Goal: Communication & Community: Answer question/provide support

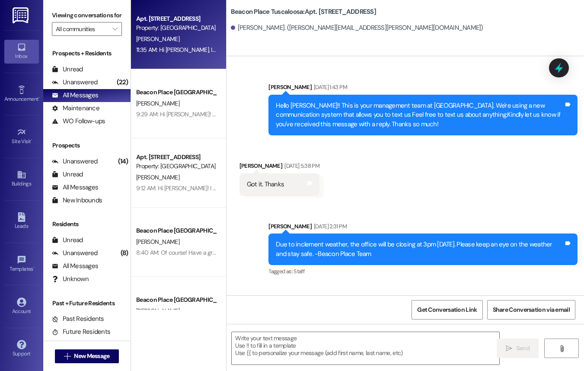
scroll to position [24448, 0]
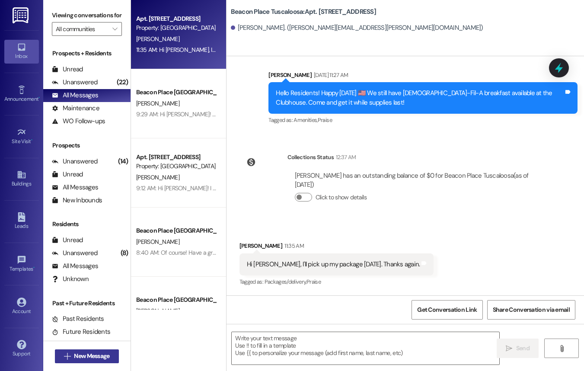
click at [86, 358] on span "New Message" at bounding box center [91, 355] width 35 height 9
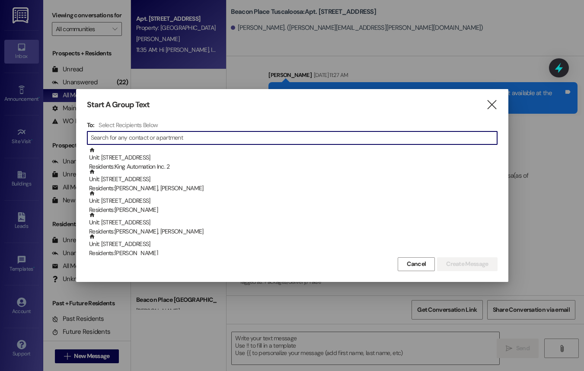
click at [492, 107] on icon "" at bounding box center [491, 104] width 12 height 9
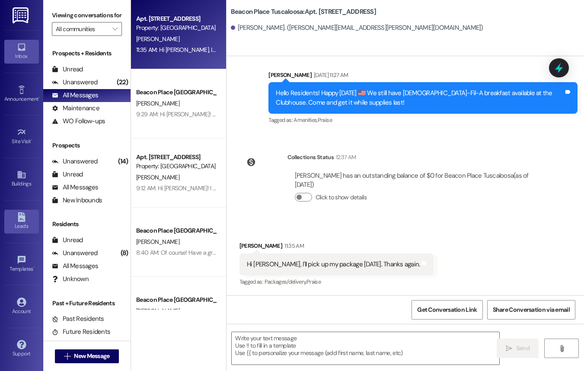
click at [27, 223] on div "Leads" at bounding box center [21, 226] width 43 height 9
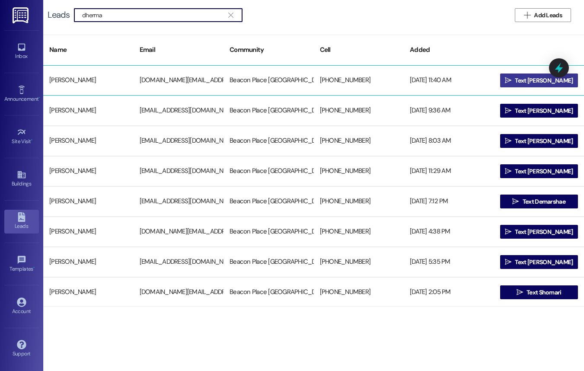
type input "dherma"
click at [503, 81] on button " Text [PERSON_NAME]" at bounding box center [539, 80] width 78 height 14
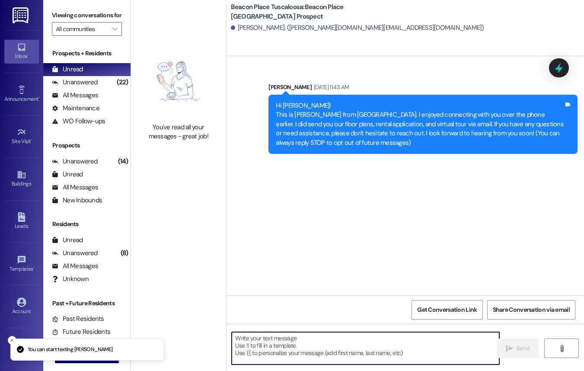
click at [296, 348] on textarea at bounding box center [365, 348] width 267 height 32
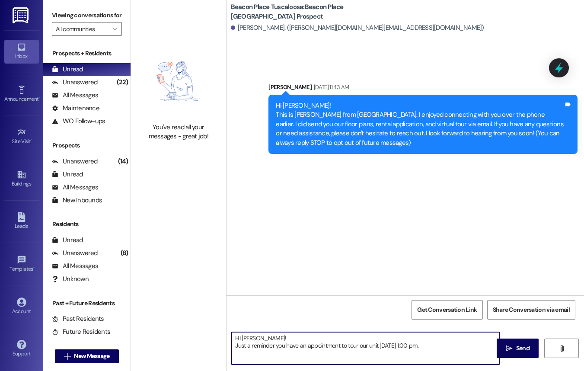
click at [376, 346] on textarea "Hi [PERSON_NAME]! Just a reminder you have an appointment to tour our unit [DAT…" at bounding box center [365, 348] width 267 height 32
click at [379, 347] on textarea "Hi [PERSON_NAME]! Just a reminder you have an appointment to tour our unit [DAT…" at bounding box center [365, 348] width 267 height 32
click at [234, 343] on textarea "Hi [PERSON_NAME]! Just a reminder you have an appointment to tour our unitsntom…" at bounding box center [365, 348] width 267 height 32
click at [244, 354] on textarea "Hi [PERSON_NAME]! This is [PERSON_NAME] from [GEOGRAPHIC_DATA]. Just a reminder…" at bounding box center [365, 348] width 267 height 32
click at [249, 354] on textarea "Hi [PERSON_NAME]! This is [PERSON_NAME] from [GEOGRAPHIC_DATA]. Just a reminder…" at bounding box center [365, 348] width 267 height 32
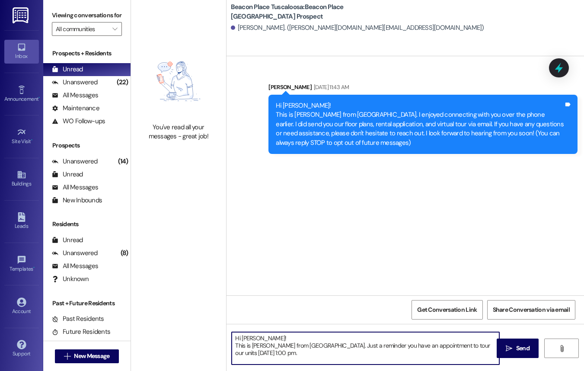
click at [273, 355] on textarea "Hi [PERSON_NAME]! This is [PERSON_NAME] from [GEOGRAPHIC_DATA]. Just a reminder…" at bounding box center [365, 348] width 267 height 32
click at [327, 357] on textarea "Hi [PERSON_NAME]! This is [PERSON_NAME] from [GEOGRAPHIC_DATA]. Just a reminder…" at bounding box center [365, 348] width 267 height 32
click at [315, 355] on textarea "Hi [PERSON_NAME]! This is [PERSON_NAME] from [GEOGRAPHIC_DATA]. Just a reminder…" at bounding box center [365, 348] width 267 height 32
type textarea "Hi [PERSON_NAME]! This is [PERSON_NAME] from [GEOGRAPHIC_DATA]. Just a reminder…"
click at [510, 352] on span " Send" at bounding box center [517, 347] width 27 height 9
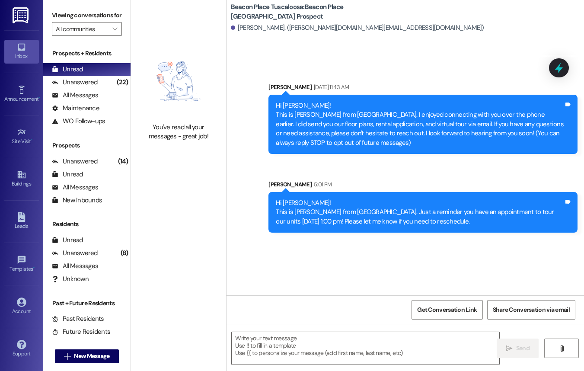
drag, startPoint x: 273, startPoint y: 204, endPoint x: 507, endPoint y: 228, distance: 234.4
click at [507, 228] on div "Hi [PERSON_NAME]! This is [PERSON_NAME] from [GEOGRAPHIC_DATA]. Just a reminder…" at bounding box center [422, 212] width 309 height 41
copy div "Hi [PERSON_NAME]! This is [PERSON_NAME] from [GEOGRAPHIC_DATA]. Just a reminder…"
click at [368, 239] on div "Sent via SMS [PERSON_NAME] [DATE] 11:43 AM Hi [PERSON_NAME]! This is [PERSON_NA…" at bounding box center [404, 175] width 357 height 239
click at [368, 240] on div "Sent via SMS [PERSON_NAME] [DATE] 11:43 AM Hi [PERSON_NAME]! This is [PERSON_NA…" at bounding box center [404, 175] width 357 height 239
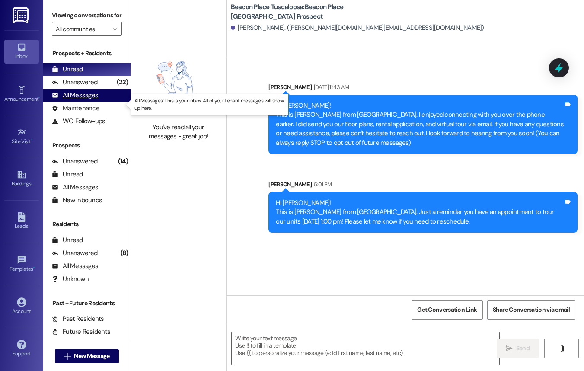
click at [72, 100] on div "All Messages" at bounding box center [75, 95] width 46 height 9
